Goal: Task Accomplishment & Management: Manage account settings

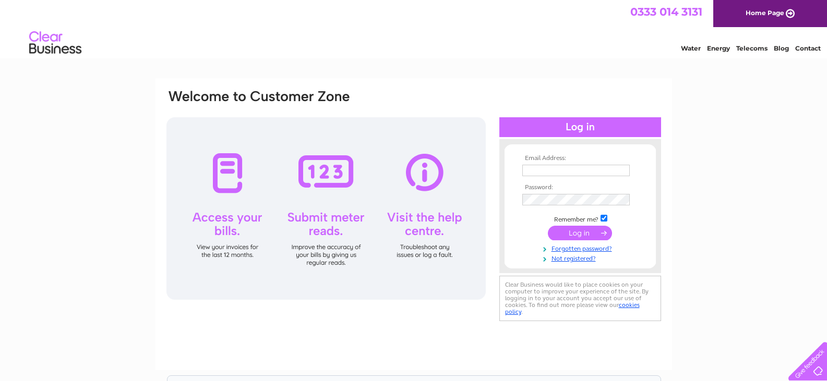
type input "debbiephilip@mtm.co.uk"
click at [578, 234] on input "submit" at bounding box center [580, 233] width 64 height 15
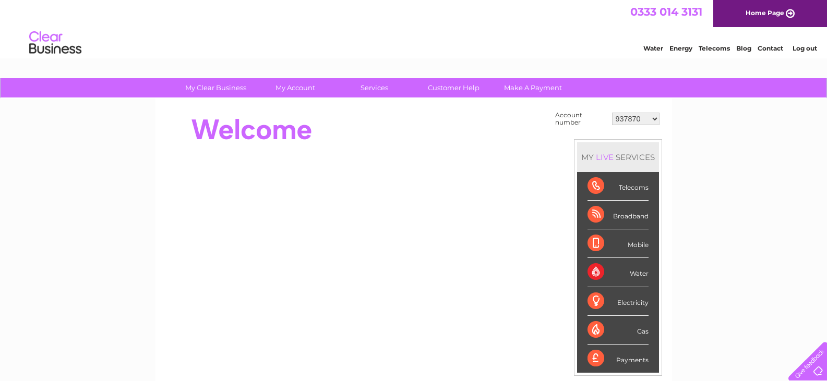
click at [628, 120] on select "937870 937871 30279658" at bounding box center [635, 119] width 47 height 13
select select "937871"
click at [612, 113] on select "937870 937871 30279658" at bounding box center [635, 119] width 47 height 13
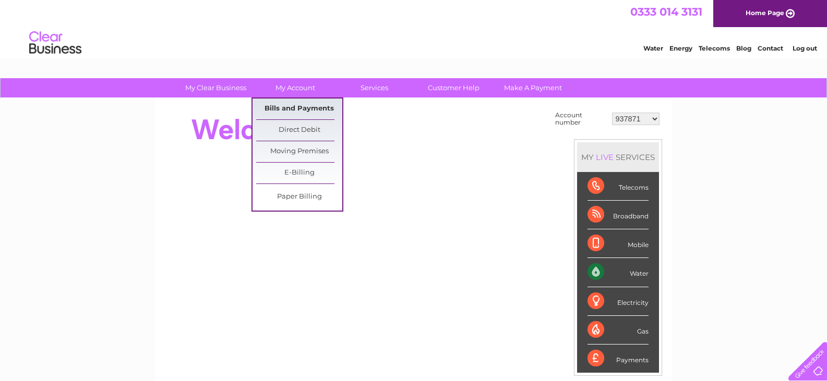
click at [297, 112] on link "Bills and Payments" at bounding box center [299, 109] width 86 height 21
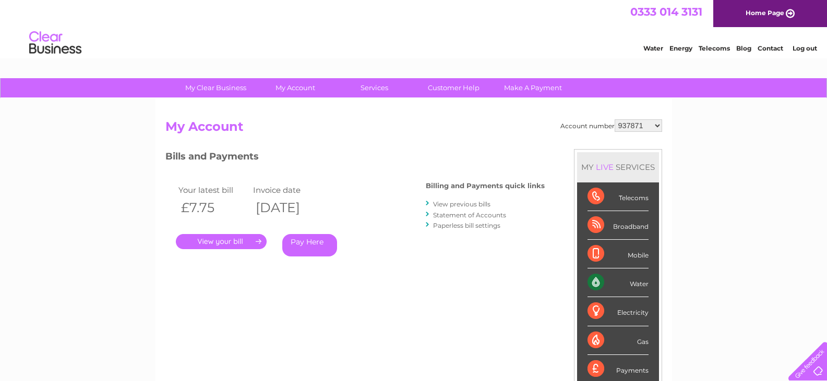
click at [207, 236] on link "." at bounding box center [221, 241] width 91 height 15
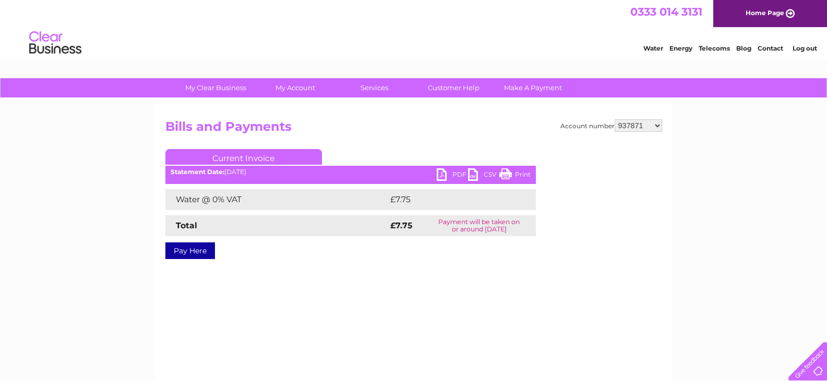
click at [442, 175] on link "PDF" at bounding box center [452, 176] width 31 height 15
